Goal: Task Accomplishment & Management: Use online tool/utility

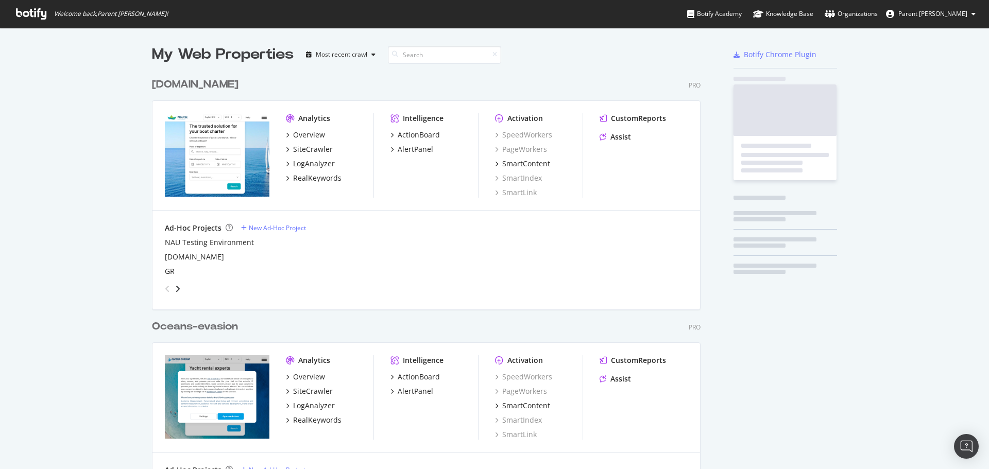
scroll to position [686, 549]
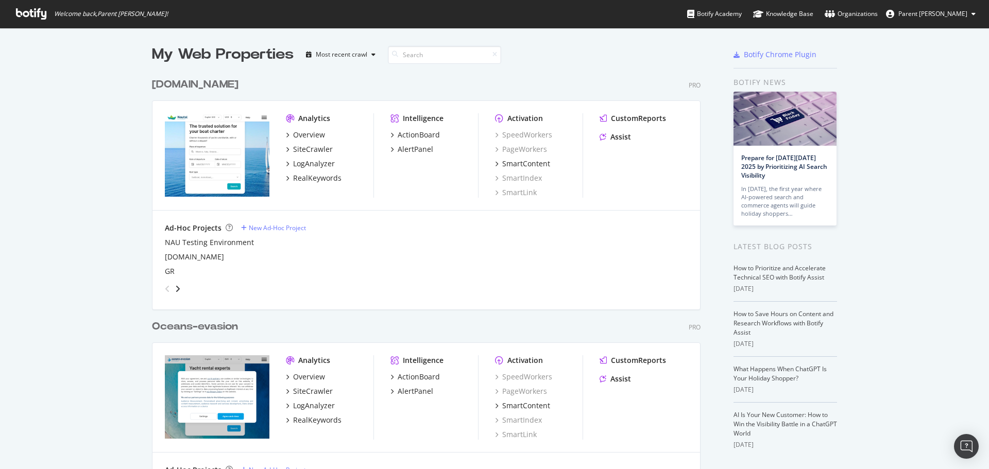
click at [175, 85] on div "[DOMAIN_NAME]" at bounding box center [195, 84] width 87 height 15
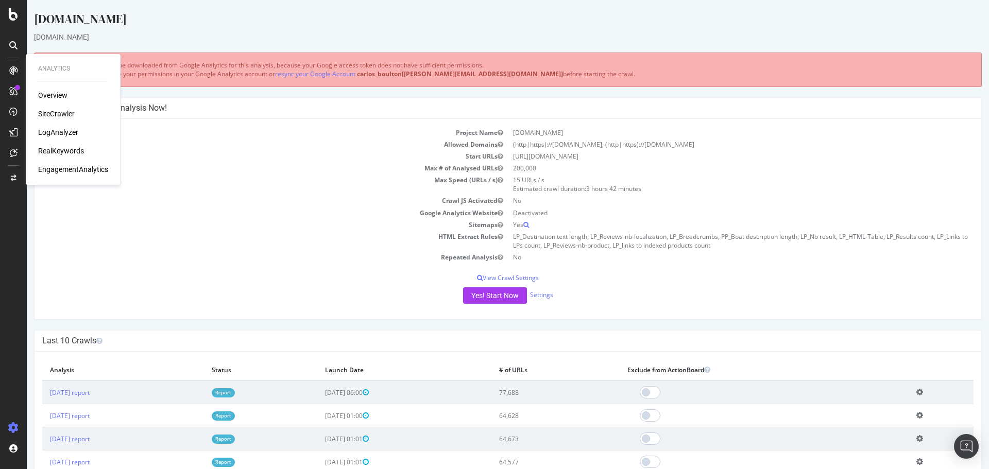
click at [71, 152] on div "RealKeywords" at bounding box center [61, 151] width 46 height 10
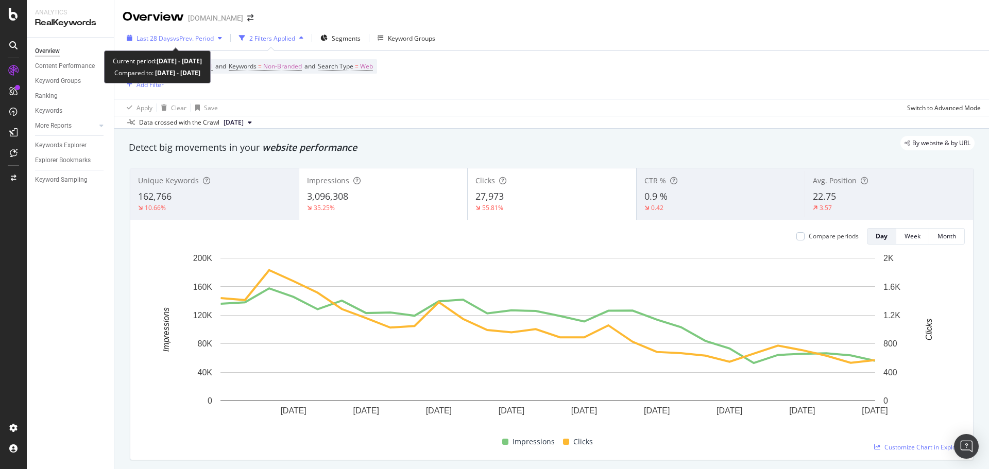
click at [192, 38] on span "vs Prev. Period" at bounding box center [193, 38] width 41 height 9
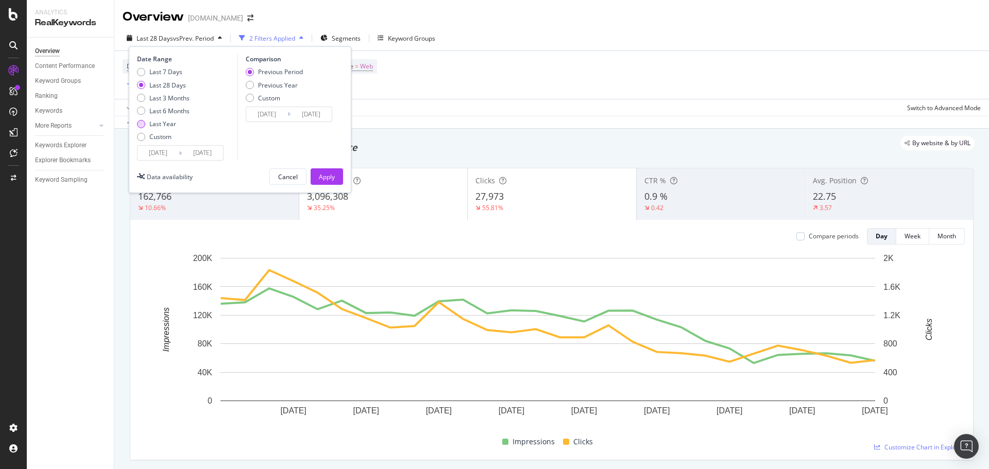
click at [172, 125] on div "Last Year" at bounding box center [162, 124] width 27 height 9
type input "[DATE]"
click at [321, 180] on div "Apply" at bounding box center [327, 177] width 16 height 9
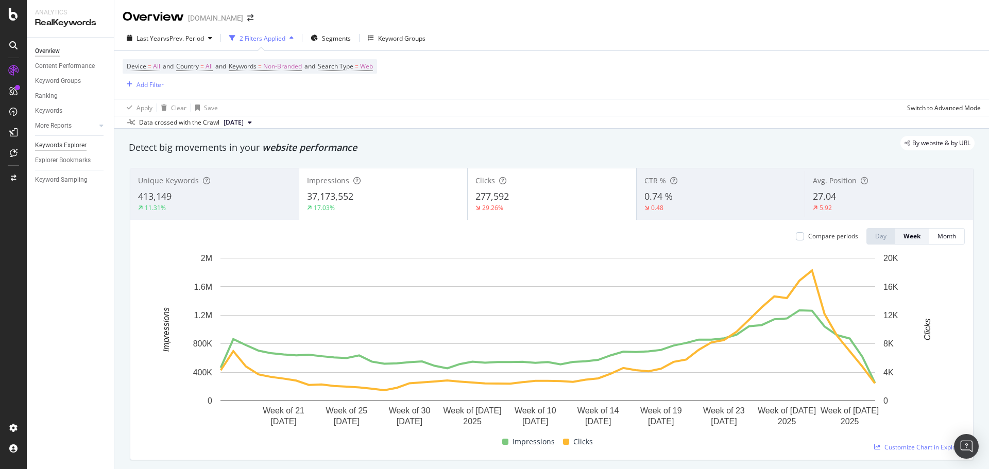
click at [58, 147] on div "Keywords Explorer" at bounding box center [61, 145] width 52 height 11
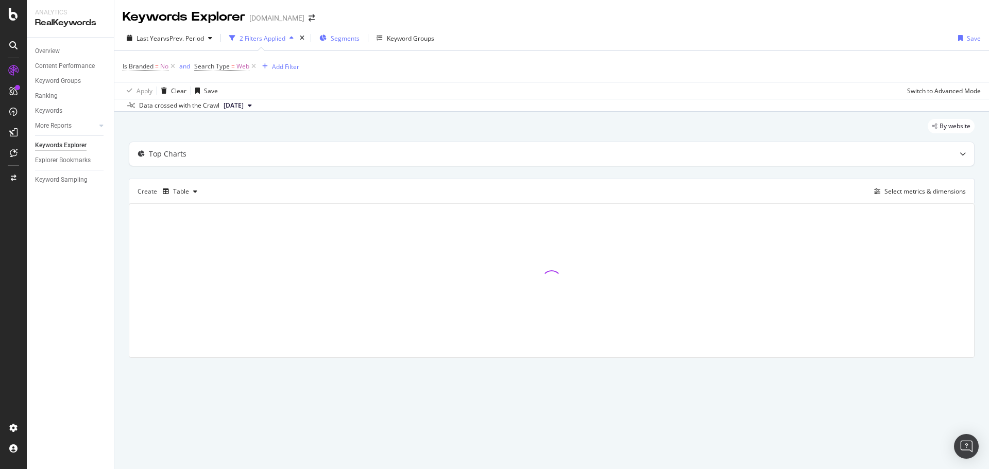
click at [344, 41] on span "Segments" at bounding box center [345, 38] width 29 height 9
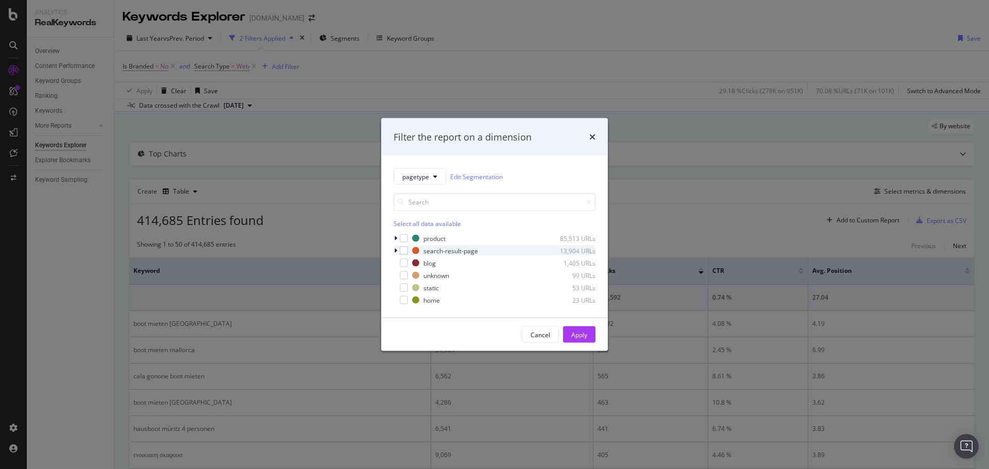
click at [395, 249] on icon "modal" at bounding box center [395, 251] width 3 height 6
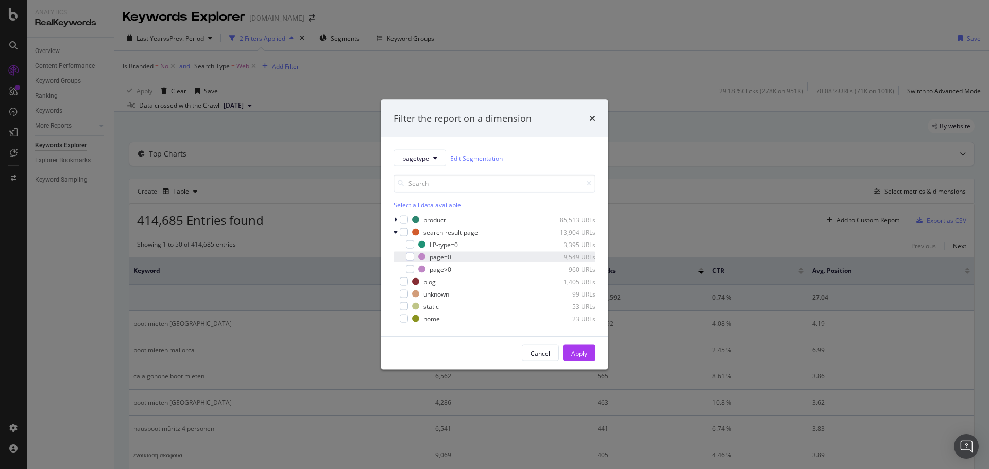
click at [404, 257] on div "modal" at bounding box center [403, 257] width 6 height 10
click at [407, 243] on div "modal" at bounding box center [410, 245] width 8 height 8
click at [581, 352] on div "Apply" at bounding box center [579, 353] width 16 height 9
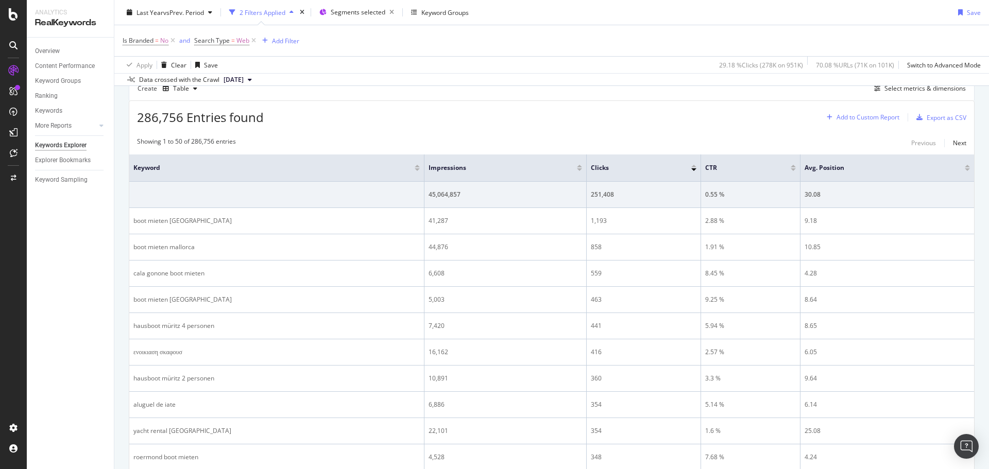
scroll to position [52, 0]
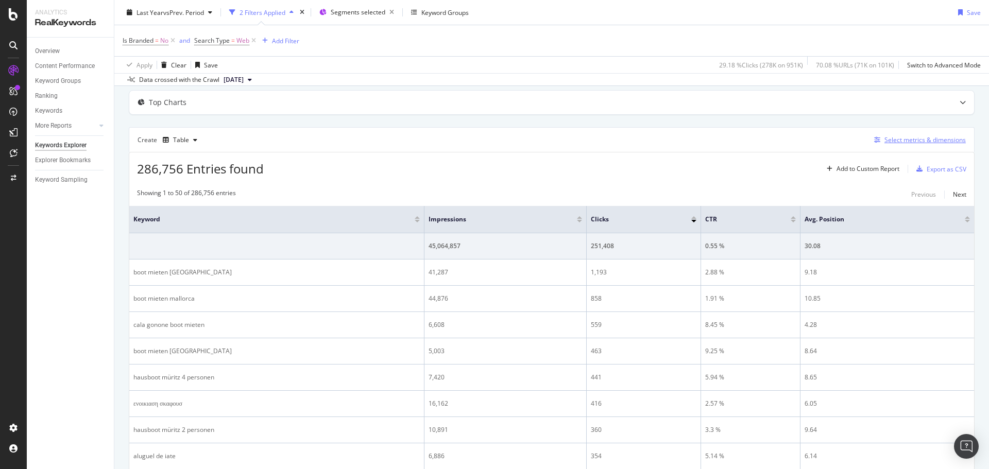
click at [910, 139] on div "Select metrics & dimensions" at bounding box center [925, 140] width 81 height 9
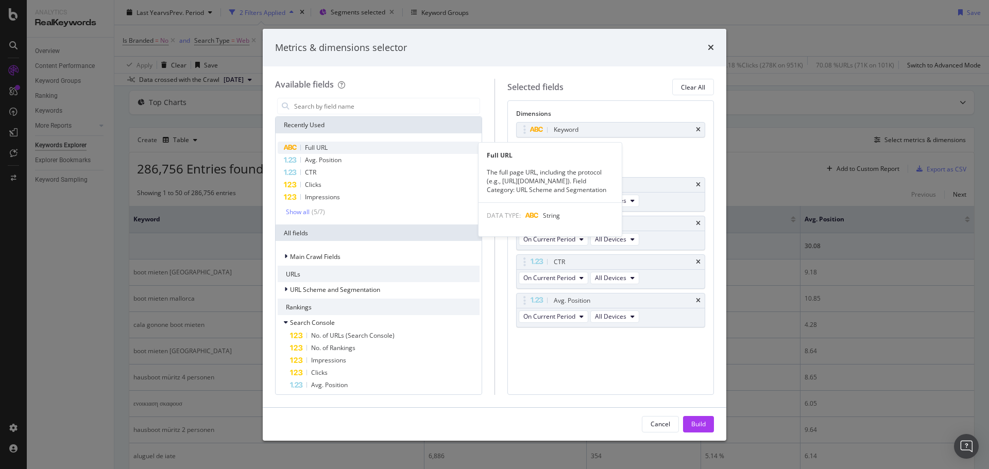
click at [324, 142] on div "Full URL" at bounding box center [379, 148] width 202 height 12
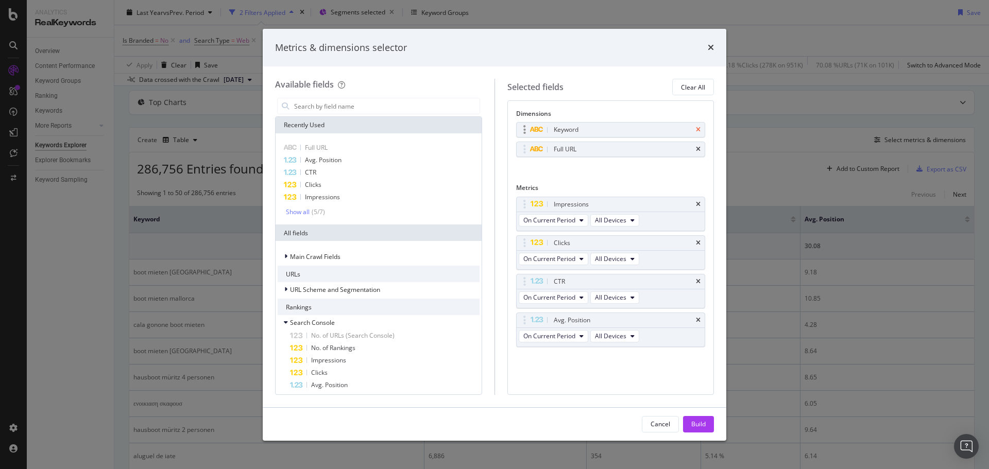
click at [697, 131] on icon "times" at bounding box center [698, 130] width 5 height 6
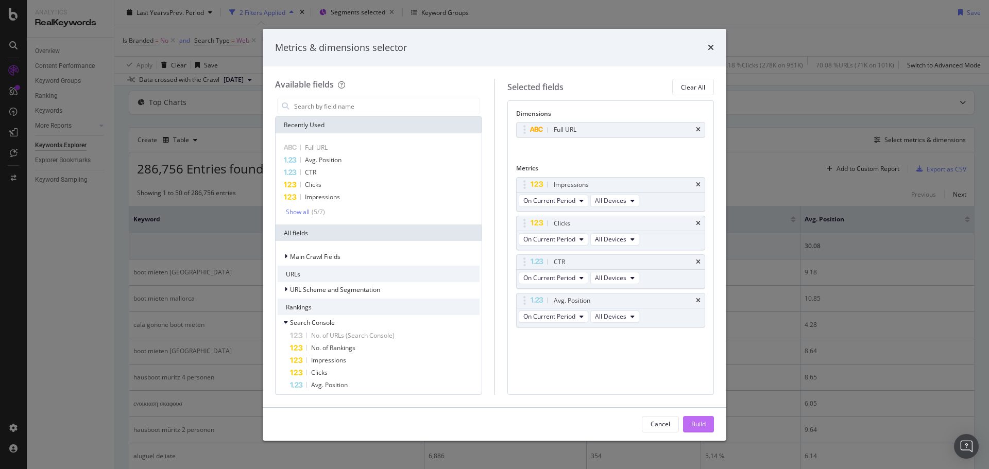
click at [691, 425] on div "Build" at bounding box center [698, 424] width 14 height 9
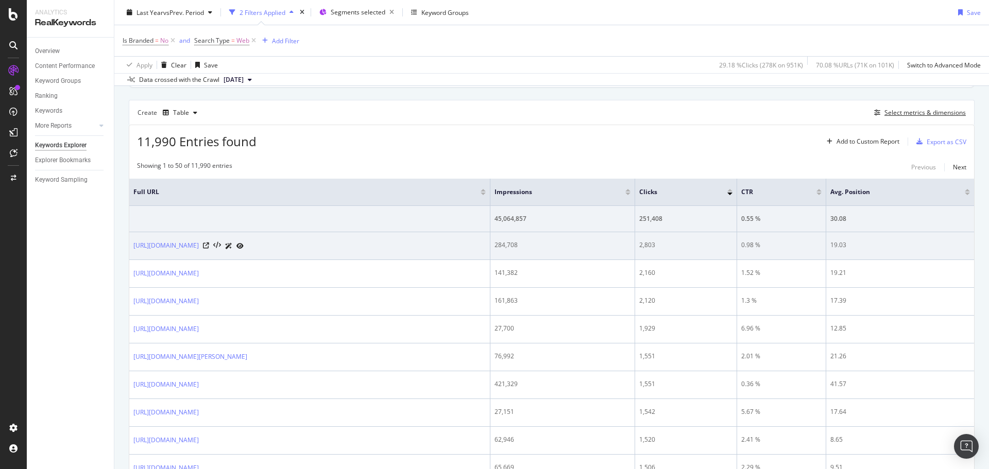
scroll to position [103, 0]
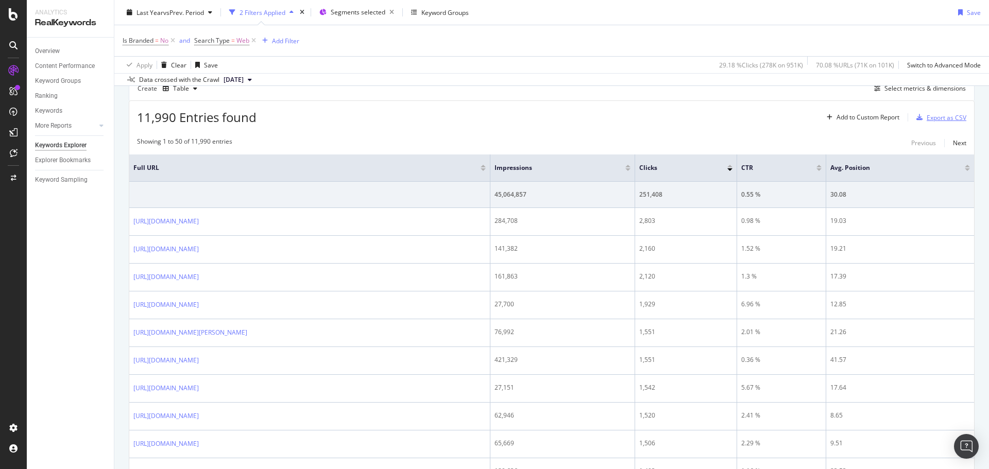
click at [940, 119] on div "Export as CSV" at bounding box center [947, 117] width 40 height 9
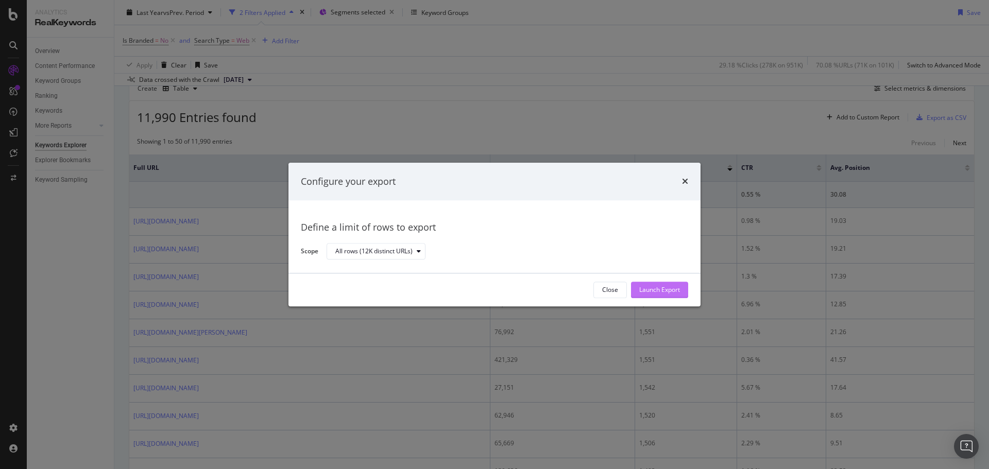
click at [668, 291] on div "Launch Export" at bounding box center [659, 290] width 41 height 9
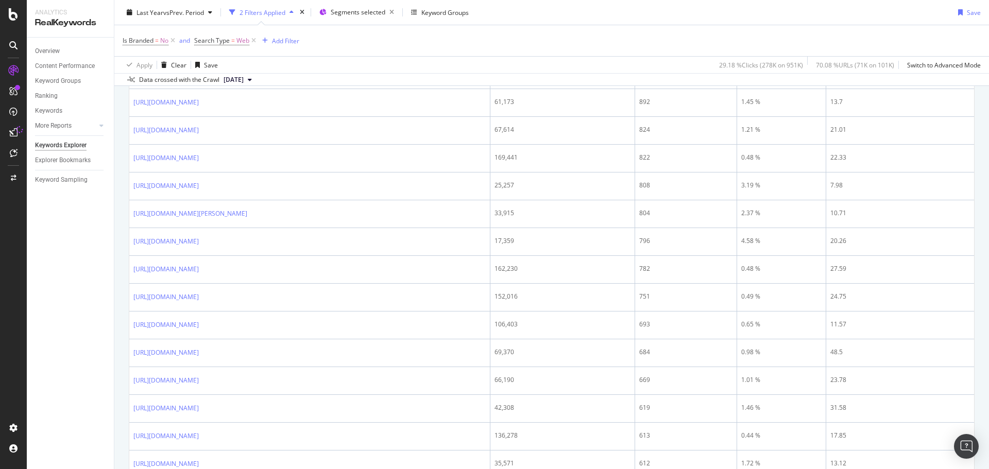
scroll to position [1292, 0]
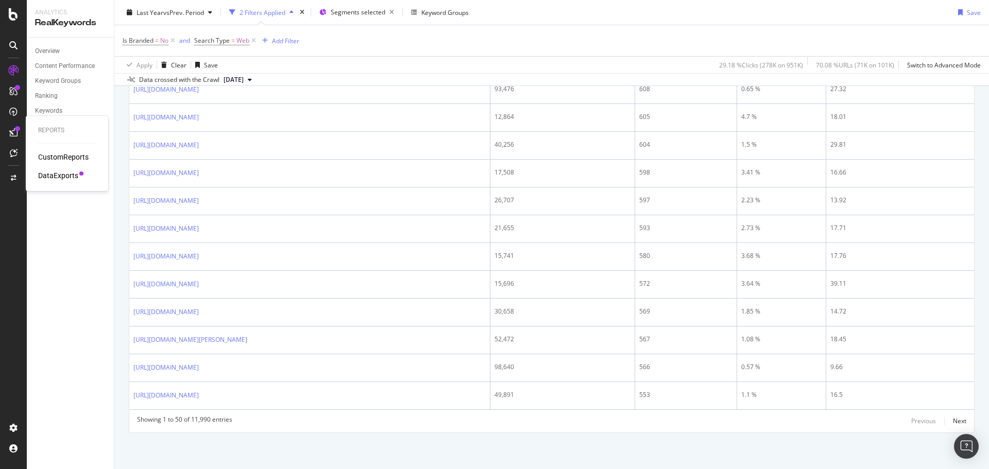
click at [57, 173] on div "DataExports" at bounding box center [58, 176] width 40 height 10
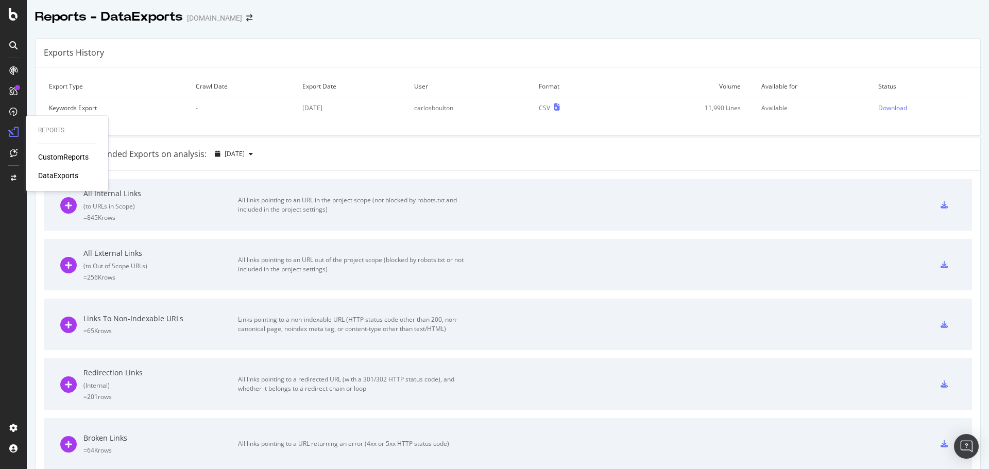
click at [63, 173] on div "DataExports" at bounding box center [58, 176] width 40 height 10
click at [886, 109] on div "Download" at bounding box center [892, 108] width 29 height 9
